Goal: Use online tool/utility: Utilize a website feature to perform a specific function

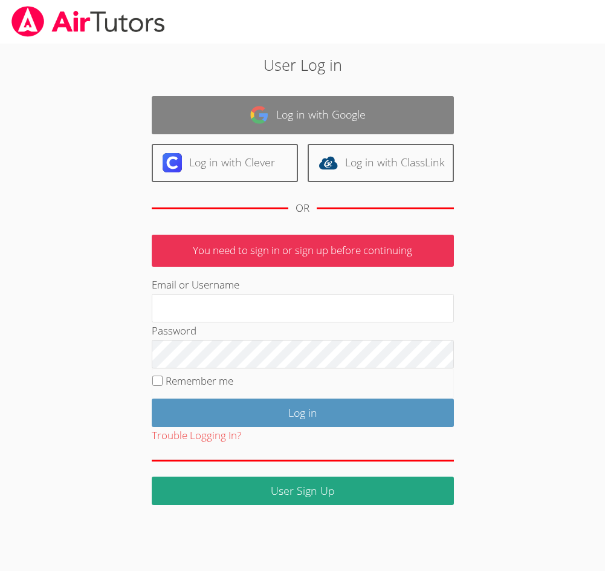
click at [296, 111] on link "Log in with Google" at bounding box center [303, 115] width 302 height 38
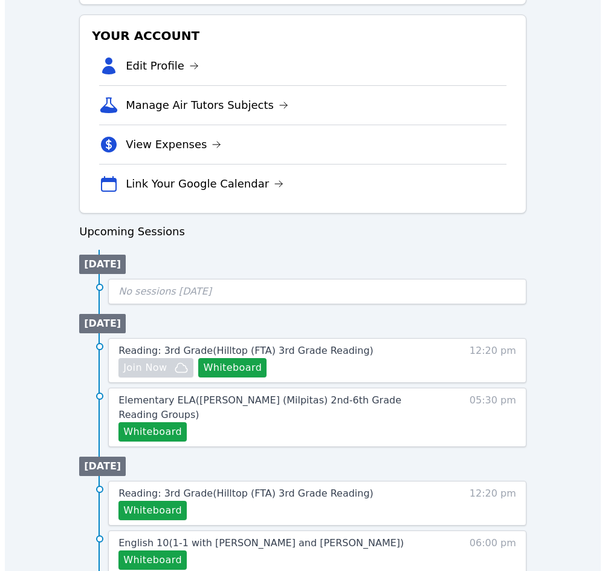
scroll to position [423, 0]
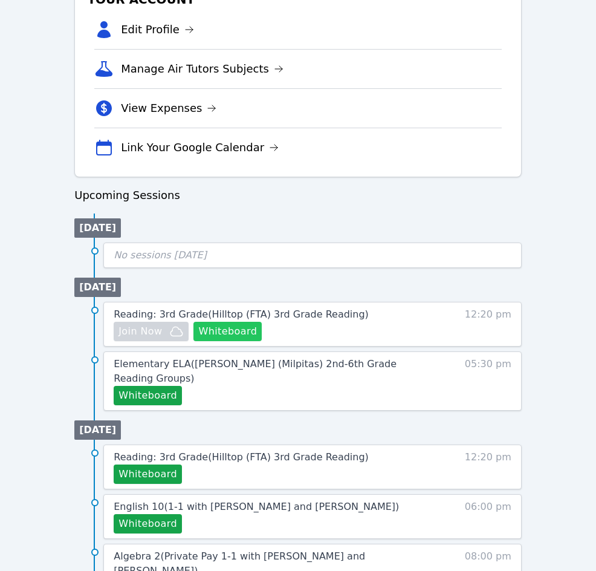
click at [242, 333] on button "Whiteboard" at bounding box center [227, 331] width 68 height 19
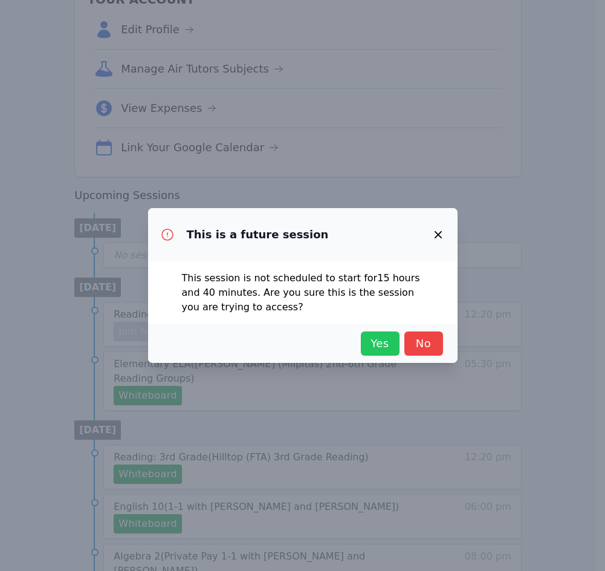
click at [373, 354] on button "Yes" at bounding box center [380, 343] width 39 height 24
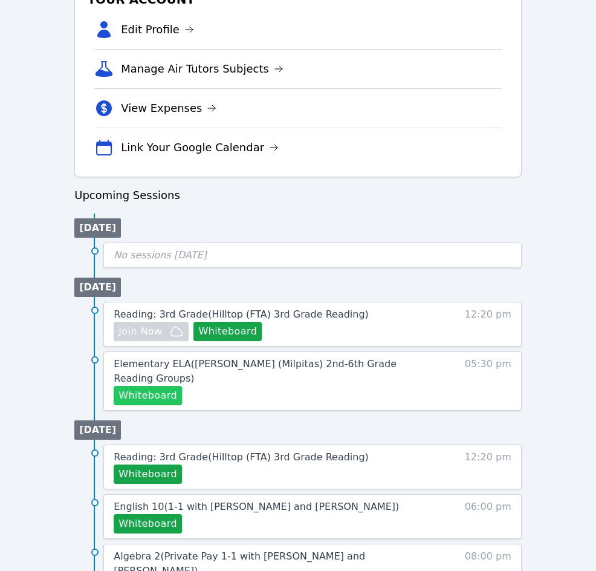
click at [143, 386] on button "Whiteboard" at bounding box center [148, 395] width 68 height 19
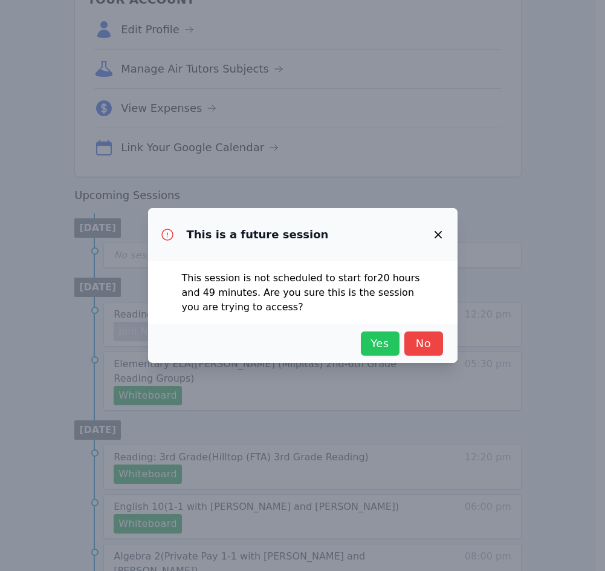
click at [373, 339] on span "Yes" at bounding box center [380, 343] width 27 height 17
